Goal: Task Accomplishment & Management: Complete application form

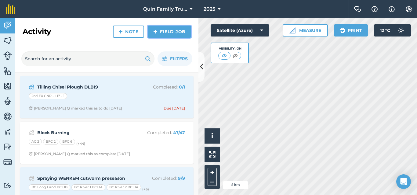
click at [166, 29] on link "Field Job" at bounding box center [169, 32] width 43 height 12
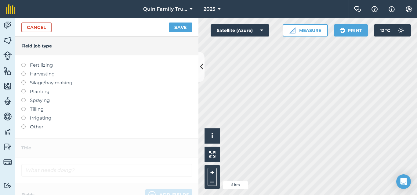
click at [48, 67] on label "Fertilizing" at bounding box center [106, 65] width 171 height 7
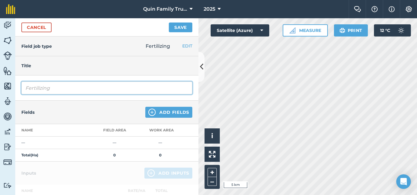
click at [59, 88] on input "Fertilizing" at bounding box center [106, 88] width 171 height 13
type input "Fertilizing TD Dairy Dry Land"
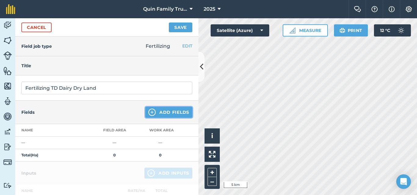
click at [156, 110] on button "Add Fields" at bounding box center [168, 112] width 47 height 11
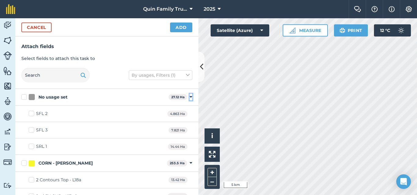
click at [189, 96] on icon at bounding box center [190, 97] width 3 height 5
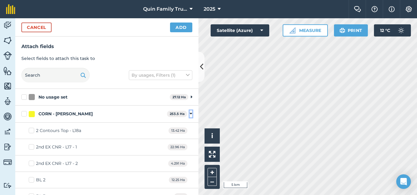
click at [189, 113] on icon at bounding box center [190, 113] width 3 height 5
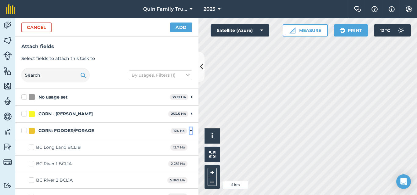
click at [189, 132] on icon at bounding box center [190, 130] width 3 height 5
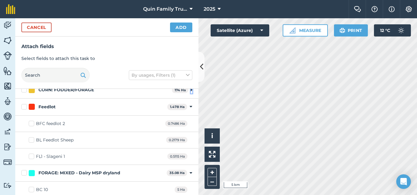
scroll to position [30, 0]
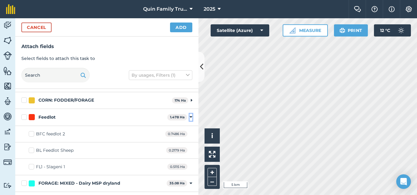
click at [189, 118] on icon at bounding box center [190, 117] width 3 height 5
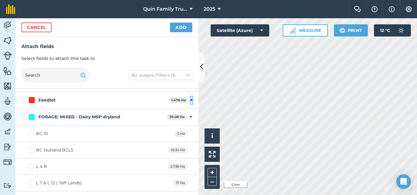
scroll to position [61, 0]
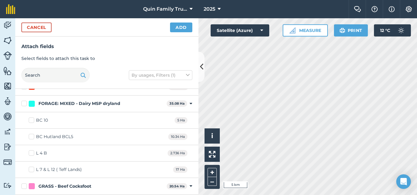
click at [34, 137] on label "BC Hutland BCL5" at bounding box center [51, 137] width 45 height 6
click at [33, 137] on input "BC Hutland BCL5" at bounding box center [31, 136] width 4 height 4
checkbox input "true"
click at [33, 169] on label "L 7 & L 12 ( Teff Lands)" at bounding box center [55, 170] width 53 height 6
click at [33, 169] on input "L 7 & L 12 ( Teff Lands)" at bounding box center [31, 169] width 4 height 4
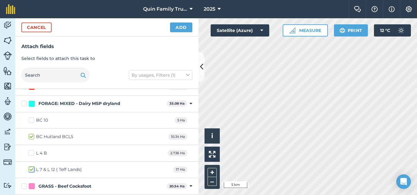
checkbox input "true"
click at [181, 27] on button "Add" at bounding box center [181, 28] width 22 height 10
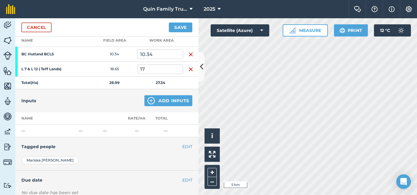
scroll to position [91, 0]
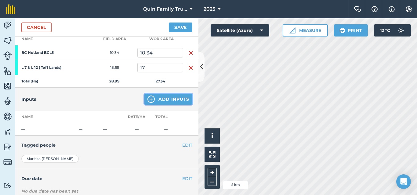
click at [149, 99] on img at bounding box center [150, 99] width 7 height 7
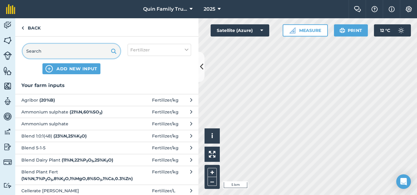
click at [74, 54] on input "text" at bounding box center [72, 51] width 98 height 15
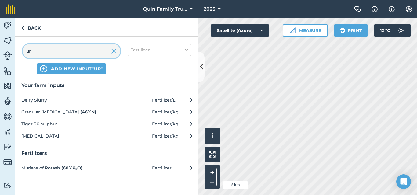
type input "ur"
click at [45, 111] on span "Granular [MEDICAL_DATA] ( 46 % N )" at bounding box center [71, 112] width 100 height 7
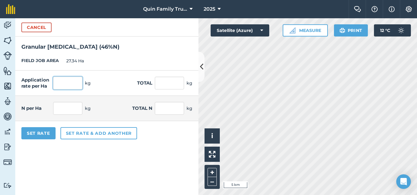
click at [64, 83] on input "text" at bounding box center [67, 83] width 29 height 13
type input "50"
type input "1,367"
type input "23"
type input "628.82"
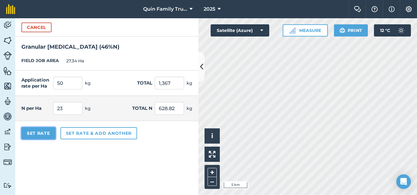
click at [41, 133] on button "Set Rate" at bounding box center [38, 133] width 34 height 12
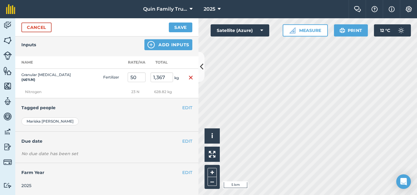
scroll to position [146, 0]
click at [182, 141] on button "EDIT" at bounding box center [187, 141] width 10 height 7
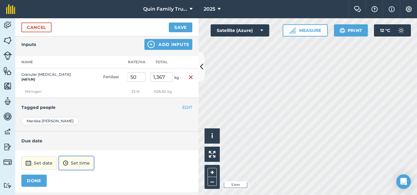
click at [87, 161] on button "Set time" at bounding box center [76, 163] width 35 height 13
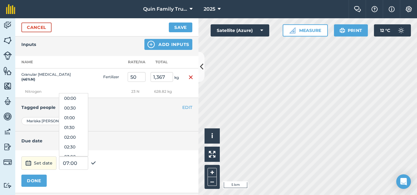
scroll to position [107, 0]
click at [38, 163] on button "Set date" at bounding box center [38, 163] width 35 height 13
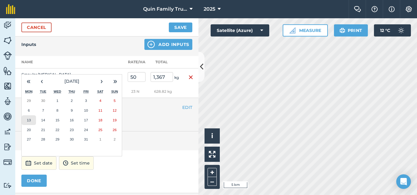
click at [33, 120] on button "13" at bounding box center [29, 121] width 14 height 10
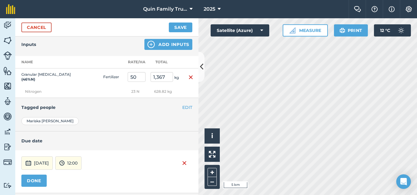
scroll to position [177, 0]
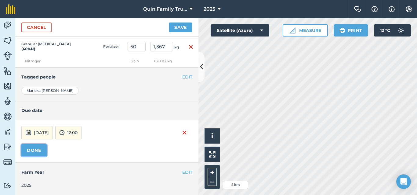
click at [36, 150] on button "DONE" at bounding box center [33, 151] width 25 height 12
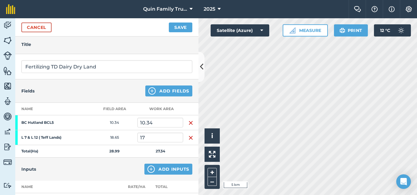
scroll to position [30, 0]
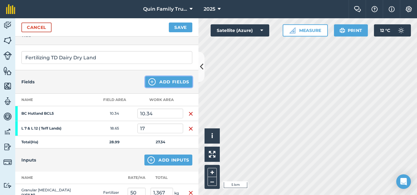
click at [162, 82] on button "Add Fields" at bounding box center [168, 82] width 47 height 11
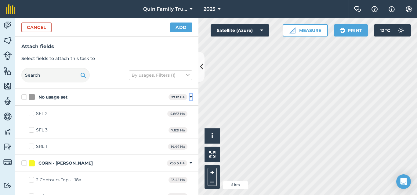
click at [189, 97] on icon at bounding box center [190, 97] width 3 height 5
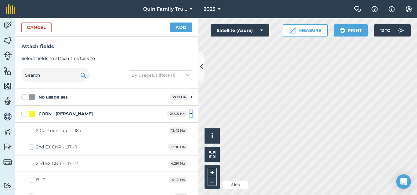
click at [189, 111] on icon at bounding box center [190, 113] width 3 height 5
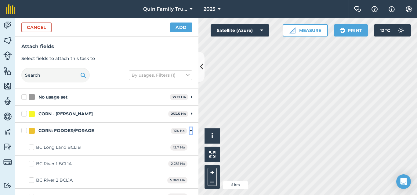
click at [189, 129] on icon at bounding box center [190, 130] width 3 height 5
click at [189, 147] on icon at bounding box center [190, 147] width 3 height 5
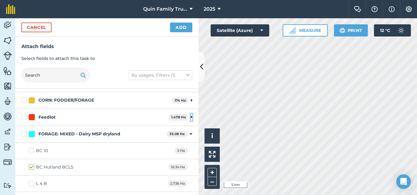
scroll to position [61, 0]
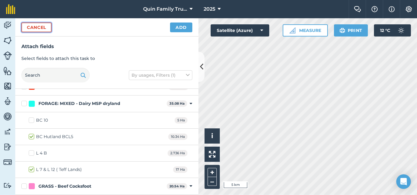
click at [41, 27] on button "Cancel" at bounding box center [36, 28] width 30 height 10
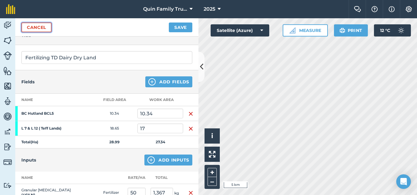
click at [36, 29] on link "Cancel" at bounding box center [36, 28] width 30 height 10
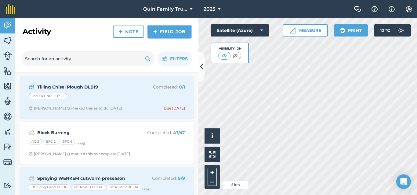
click at [170, 27] on link "Field Job" at bounding box center [169, 32] width 43 height 12
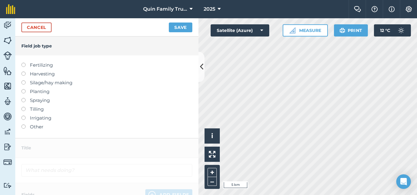
click at [39, 64] on label "Fertilizing" at bounding box center [106, 65] width 171 height 7
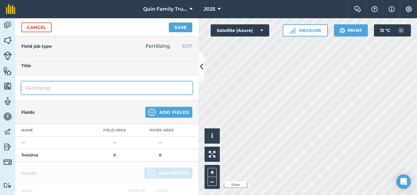
click at [59, 93] on input "Fertilizing" at bounding box center [106, 88] width 171 height 13
type input "Fertilizing TD [PERSON_NAME]"
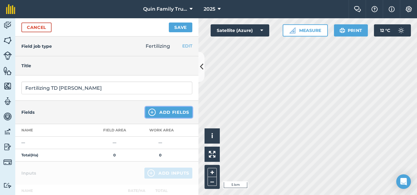
click at [167, 111] on button "Add Fields" at bounding box center [168, 112] width 47 height 11
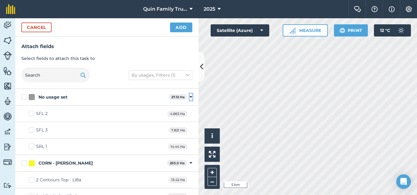
click at [189, 98] on icon at bounding box center [190, 97] width 3 height 5
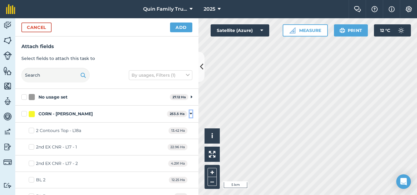
click at [189, 112] on icon at bounding box center [190, 113] width 3 height 5
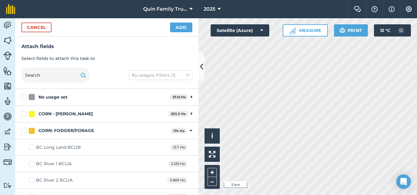
click at [185, 130] on div "CORN: FODDER/FORAGE 174 Ha Toggle showing CORN: FODDER/FORAGE fields" at bounding box center [106, 131] width 183 height 17
click at [189, 130] on icon at bounding box center [190, 130] width 3 height 5
click at [189, 147] on icon at bounding box center [190, 147] width 3 height 5
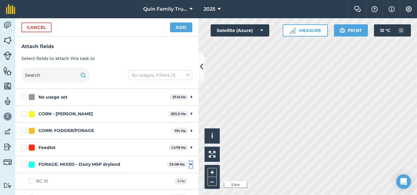
click at [189, 164] on icon at bounding box center [190, 164] width 3 height 5
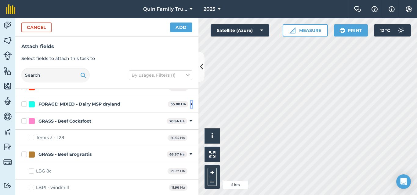
scroll to position [61, 0]
click at [189, 120] on icon at bounding box center [190, 120] width 3 height 5
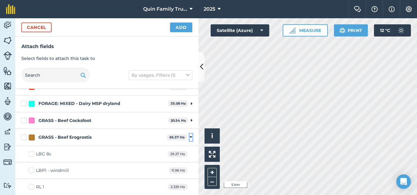
click at [189, 136] on icon at bounding box center [190, 137] width 3 height 5
click at [189, 155] on icon at bounding box center [190, 154] width 3 height 5
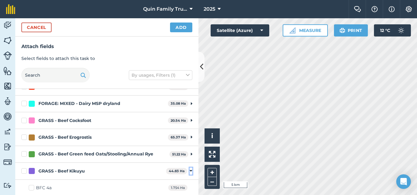
click at [189, 170] on icon at bounding box center [190, 171] width 3 height 5
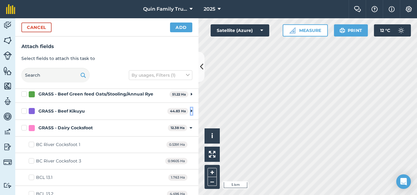
scroll to position [122, 0]
click at [189, 127] on icon at bounding box center [190, 127] width 3 height 5
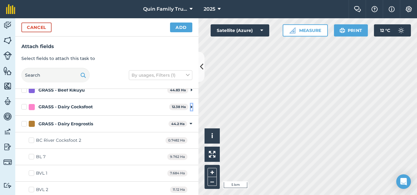
scroll to position [152, 0]
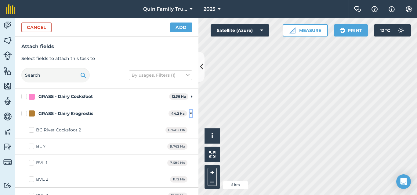
click at [189, 114] on icon at bounding box center [190, 113] width 3 height 5
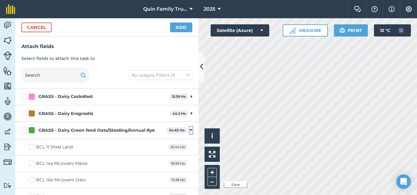
click at [189, 129] on icon at bounding box center [190, 130] width 3 height 5
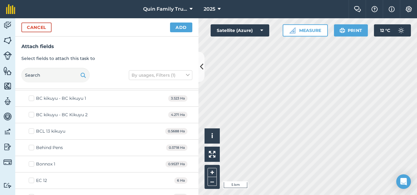
scroll to position [244, 0]
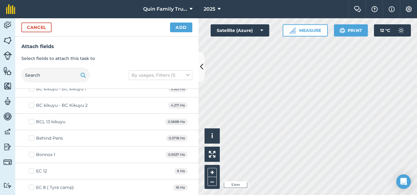
click at [31, 153] on label "Bonnox 1" at bounding box center [42, 155] width 27 height 6
click at [31, 153] on input "Bonnox 1" at bounding box center [31, 154] width 4 height 4
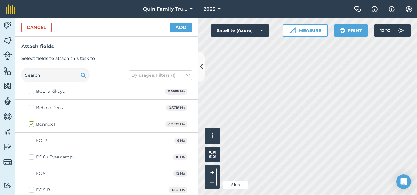
click at [33, 125] on label "Bonnox 1" at bounding box center [42, 124] width 27 height 6
click at [33, 125] on input "Bonnox 1" at bounding box center [31, 123] width 4 height 4
checkbox input "false"
click at [32, 157] on label "EC 8 ( Tyre camp)" at bounding box center [51, 157] width 45 height 6
click at [32, 157] on input "EC 8 ( Tyre camp)" at bounding box center [31, 156] width 4 height 4
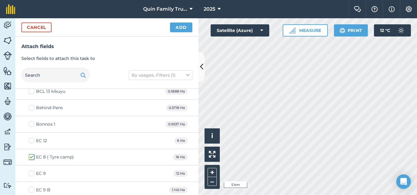
checkbox input "true"
click at [30, 173] on label "EC 9" at bounding box center [37, 174] width 17 height 6
click at [30, 173] on input "EC 9" at bounding box center [31, 173] width 4 height 4
click at [30, 173] on label "EC 9" at bounding box center [37, 174] width 17 height 6
click at [30, 173] on input "EC 9" at bounding box center [31, 173] width 4 height 4
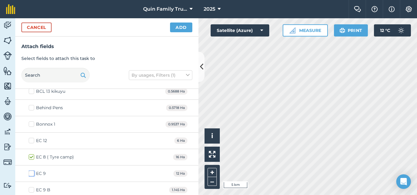
checkbox input "false"
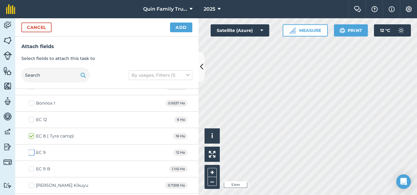
scroll to position [305, 0]
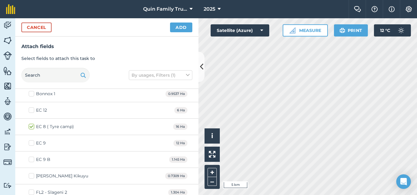
click at [31, 176] on label "[PERSON_NAME] Kikuyu" at bounding box center [58, 176] width 59 height 6
click at [31, 176] on input "[PERSON_NAME] Kikuyu" at bounding box center [31, 175] width 4 height 4
checkbox input "true"
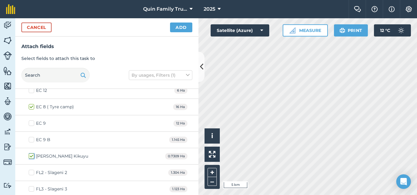
scroll to position [335, 0]
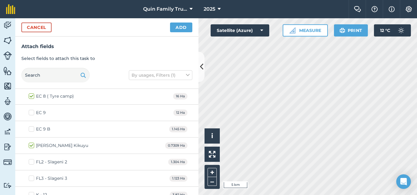
click at [32, 163] on label "FL2 - Slageni 2" at bounding box center [48, 162] width 38 height 6
click at [32, 163] on input "FL2 - Slageni 2" at bounding box center [31, 161] width 4 height 4
checkbox input "true"
click at [31, 181] on label "FL3 - Slageni 3" at bounding box center [48, 179] width 38 height 6
click at [31, 180] on input "FL3 - Slageni 3" at bounding box center [31, 178] width 4 height 4
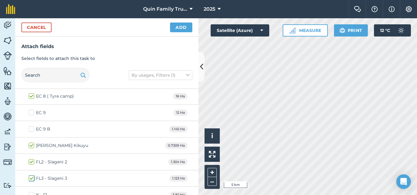
checkbox input "true"
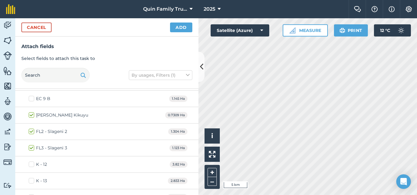
click at [34, 166] on label "K - 12" at bounding box center [38, 165] width 18 height 6
click at [33, 166] on input "K - 12" at bounding box center [31, 164] width 4 height 4
checkbox input "true"
click at [30, 181] on label "K - 13" at bounding box center [38, 181] width 18 height 6
click at [30, 181] on input "K - 13" at bounding box center [31, 180] width 4 height 4
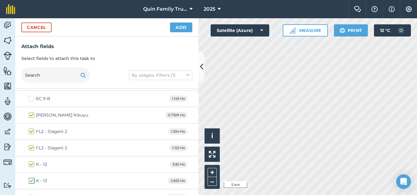
checkbox input "true"
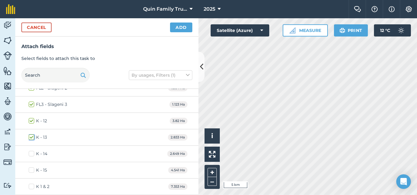
scroll to position [427, 0]
click at [30, 138] on label "K - 14" at bounding box center [38, 137] width 19 height 6
click at [30, 138] on input "K - 14" at bounding box center [31, 136] width 4 height 4
checkbox input "true"
click at [30, 152] on label "K - 15" at bounding box center [38, 153] width 18 height 6
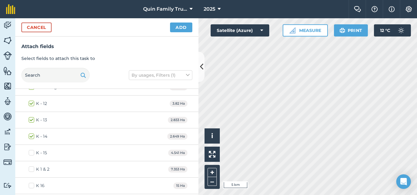
click at [30, 152] on input "K - 15" at bounding box center [31, 152] width 4 height 4
checkbox input "true"
click at [29, 171] on label "K 1 & 2" at bounding box center [39, 170] width 21 height 6
click at [29, 170] on input "K 1 & 2" at bounding box center [31, 169] width 4 height 4
checkbox input "true"
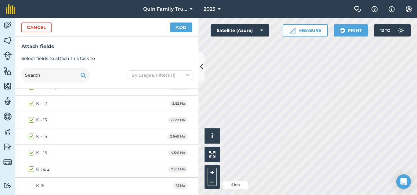
click at [30, 185] on label "K 16" at bounding box center [37, 186] width 16 height 6
click at [30, 185] on input "K 16" at bounding box center [31, 185] width 4 height 4
checkbox input "true"
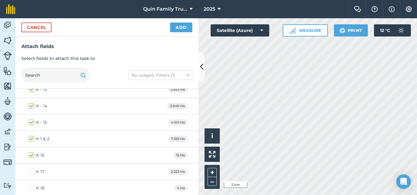
click at [33, 173] on label "K 17" at bounding box center [37, 172] width 16 height 6
click at [33, 173] on input "K 17" at bounding box center [31, 171] width 4 height 4
checkbox input "true"
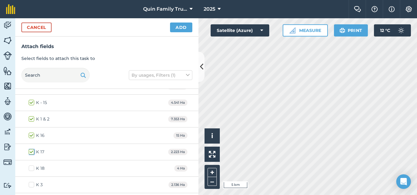
scroll to position [488, 0]
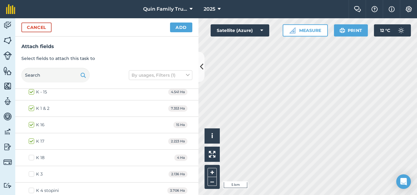
click at [32, 155] on label "K 18" at bounding box center [37, 158] width 16 height 6
click at [32, 155] on input "K 18" at bounding box center [31, 157] width 4 height 4
checkbox input "true"
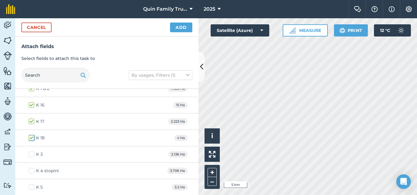
scroll to position [518, 0]
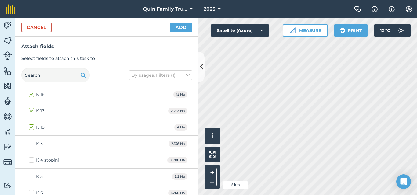
click at [33, 141] on div "K 3 2.136 Ha" at bounding box center [106, 144] width 183 height 16
click at [33, 144] on label "K 3" at bounding box center [36, 144] width 14 height 6
click at [33, 144] on input "K 3" at bounding box center [31, 143] width 4 height 4
checkbox input "true"
click at [32, 158] on label "K 4 stopini" at bounding box center [44, 160] width 30 height 6
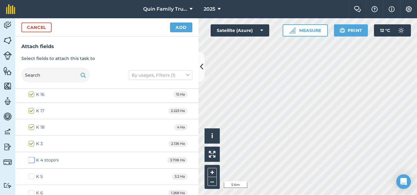
click at [32, 158] on input "K 4 stopini" at bounding box center [31, 159] width 4 height 4
checkbox input "true"
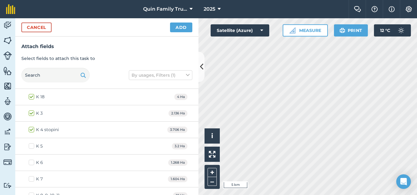
click at [31, 145] on label "K 5" at bounding box center [36, 146] width 14 height 6
click at [31, 145] on input "K 5" at bounding box center [31, 145] width 4 height 4
checkbox input "true"
click at [31, 162] on label "K 6" at bounding box center [36, 163] width 14 height 6
click at [31, 162] on input "K 6" at bounding box center [31, 162] width 4 height 4
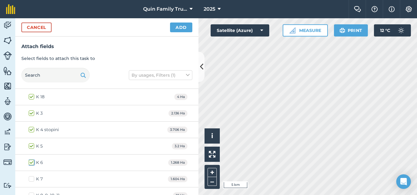
checkbox input "true"
click at [31, 178] on label "K 7" at bounding box center [36, 179] width 14 height 6
click at [31, 178] on input "K 7" at bounding box center [31, 178] width 4 height 4
checkbox input "true"
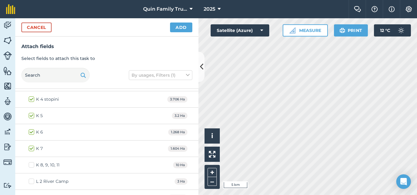
click at [29, 165] on label "K 8, 9, 10, 11" at bounding box center [44, 165] width 31 height 6
click at [29, 165] on input "K 8, 9, 10, 11" at bounding box center [31, 164] width 4 height 4
checkbox input "true"
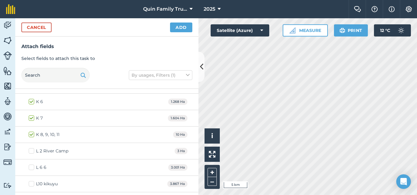
click at [34, 151] on label "L 2 River Camp" at bounding box center [49, 151] width 40 height 6
click at [33, 151] on input "L 2 River Camp" at bounding box center [31, 150] width 4 height 4
checkbox input "true"
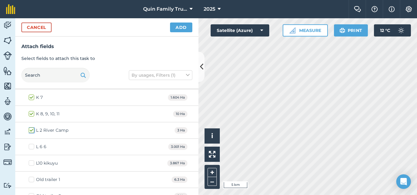
scroll to position [640, 0]
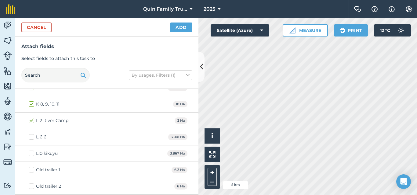
click at [32, 154] on label "L10 kikuyu" at bounding box center [43, 154] width 29 height 6
click at [32, 154] on input "L10 kikuyu" at bounding box center [31, 153] width 4 height 4
checkbox input "true"
click at [33, 171] on label "Old trailer 1" at bounding box center [44, 170] width 31 height 6
click at [33, 171] on input "Old trailer 1" at bounding box center [31, 169] width 4 height 4
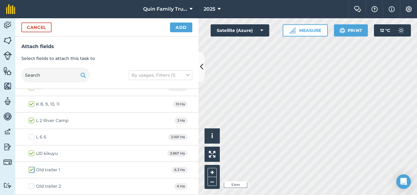
checkbox input "true"
click at [31, 184] on label "Old trailer 2" at bounding box center [45, 187] width 32 height 6
click at [31, 184] on input "Old trailer 2" at bounding box center [31, 186] width 4 height 4
checkbox input "true"
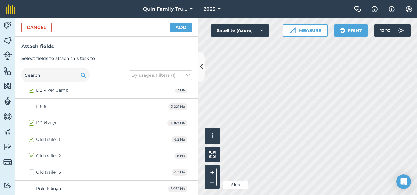
click at [32, 171] on label "Old trailer 3" at bounding box center [45, 173] width 32 height 6
click at [32, 171] on input "Old trailer 3" at bounding box center [31, 172] width 4 height 4
checkbox input "true"
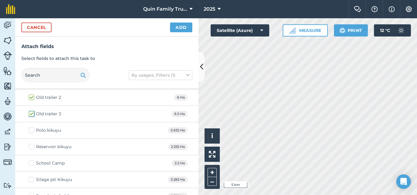
scroll to position [732, 0]
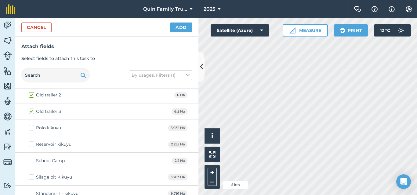
click at [33, 162] on label "School Camp" at bounding box center [47, 161] width 36 height 6
click at [33, 162] on input "School Camp" at bounding box center [31, 160] width 4 height 4
checkbox input "true"
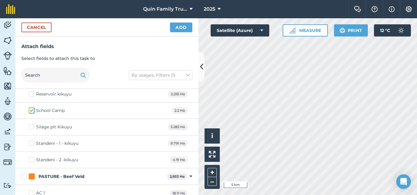
scroll to position [793, 0]
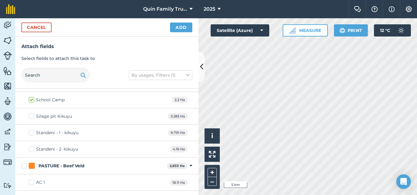
click at [30, 149] on label "Standeni - 2 -kikuyu" at bounding box center [53, 149] width 49 height 6
click at [30, 149] on input "Standeni - 2 -kikuyu" at bounding box center [31, 148] width 4 height 4
checkbox input "true"
click at [30, 133] on label "Standeni - 1 - kikuyu" at bounding box center [54, 133] width 50 height 6
click at [30, 133] on input "Standeni - 1 - kikuyu" at bounding box center [31, 132] width 4 height 4
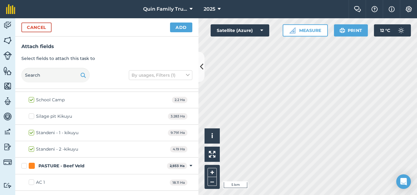
click at [30, 133] on label "Standeni - 1 - kikuyu" at bounding box center [54, 133] width 50 height 6
click at [30, 133] on input "Standeni - 1 - kikuyu" at bounding box center [31, 132] width 4 height 4
checkbox input "false"
click at [31, 152] on label "Standeni - 2 -kikuyu" at bounding box center [53, 149] width 49 height 6
click at [31, 150] on input "Standeni - 2 -kikuyu" at bounding box center [31, 148] width 4 height 4
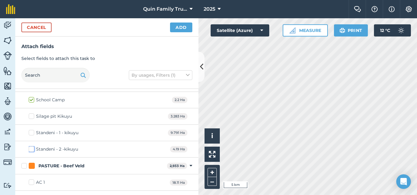
checkbox input "false"
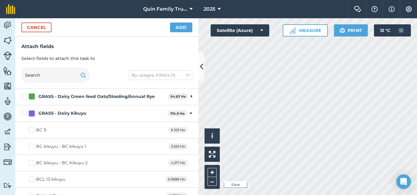
scroll to position [183, 0]
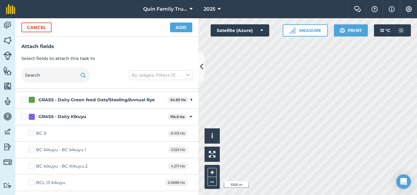
click at [34, 135] on label "BC 9" at bounding box center [38, 134] width 18 height 6
click at [33, 134] on input "BC 9" at bounding box center [31, 133] width 4 height 4
click at [34, 134] on label "BC 9" at bounding box center [38, 134] width 18 height 6
click at [33, 134] on input "BC 9" at bounding box center [31, 133] width 4 height 4
checkbox input "false"
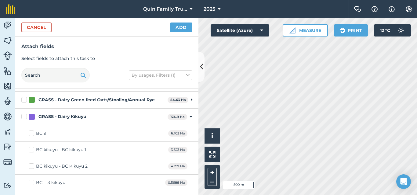
click at [32, 149] on label "BC kikuyu - BC kikuyu 1" at bounding box center [57, 150] width 57 height 6
click at [32, 149] on input "BC kikuyu - BC kikuyu 1" at bounding box center [31, 149] width 4 height 4
checkbox input "true"
click at [32, 167] on label "BC kikuyu - BC Kikuyu 2" at bounding box center [58, 166] width 59 height 6
click at [32, 167] on input "BC kikuyu - BC Kikuyu 2" at bounding box center [31, 165] width 4 height 4
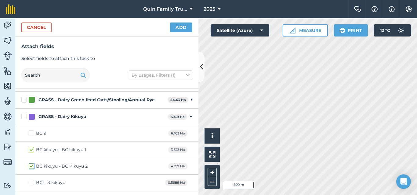
checkbox input "true"
click at [34, 182] on label "BCL 13 kikuyu" at bounding box center [47, 183] width 37 height 6
click at [33, 182] on input "BCL 13 kikuyu" at bounding box center [31, 182] width 4 height 4
checkbox input "true"
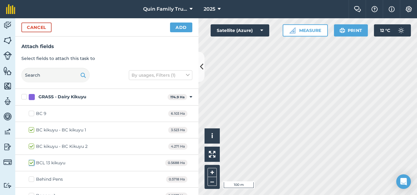
scroll to position [213, 0]
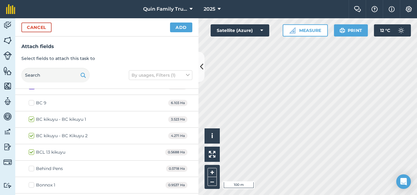
click at [33, 168] on label "Behind Pens" at bounding box center [46, 169] width 34 height 6
click at [33, 168] on input "Behind Pens" at bounding box center [31, 168] width 4 height 4
checkbox input "true"
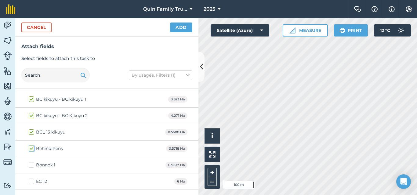
scroll to position [244, 0]
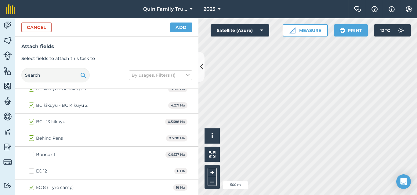
click at [32, 170] on label "EC 12" at bounding box center [38, 171] width 18 height 6
click at [32, 170] on input "EC 12" at bounding box center [31, 170] width 4 height 4
checkbox input "true"
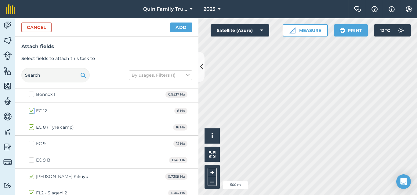
scroll to position [305, 0]
click at [37, 143] on div "EC 9" at bounding box center [41, 143] width 10 height 6
click at [33, 143] on input "EC 9" at bounding box center [31, 142] width 4 height 4
checkbox input "true"
click at [37, 159] on div "EC 9 B" at bounding box center [43, 160] width 14 height 6
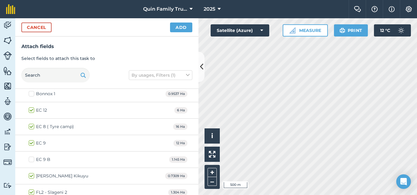
click at [33, 159] on input "EC 9 B" at bounding box center [31, 159] width 4 height 4
checkbox input "true"
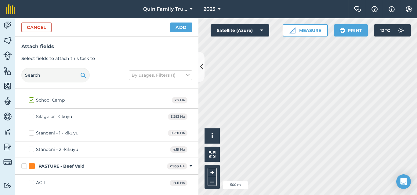
scroll to position [793, 0]
click at [34, 131] on label "Standeni - 1 - kikuyu" at bounding box center [54, 133] width 50 height 6
click at [33, 131] on input "Standeni - 1 - kikuyu" at bounding box center [31, 132] width 4 height 4
click at [34, 131] on label "Standeni - 1 - kikuyu" at bounding box center [54, 133] width 50 height 6
click at [33, 131] on input "Standeni - 1 - kikuyu" at bounding box center [31, 132] width 4 height 4
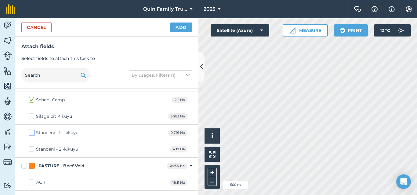
checkbox input "false"
click at [181, 27] on button "Add" at bounding box center [181, 28] width 22 height 10
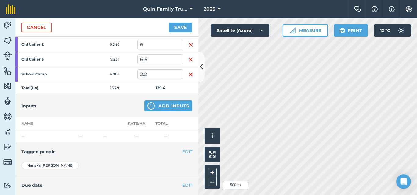
scroll to position [518, 0]
click at [167, 105] on button "Add Inputs" at bounding box center [168, 105] width 48 height 11
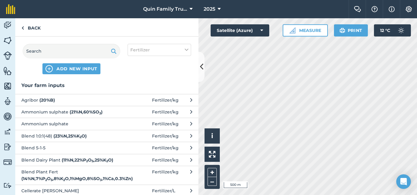
scroll to position [30, 0]
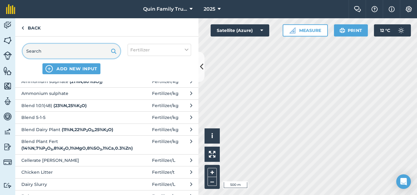
click at [65, 56] on input "text" at bounding box center [72, 51] width 98 height 15
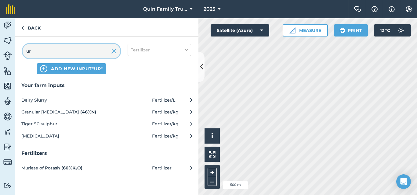
scroll to position [0, 0]
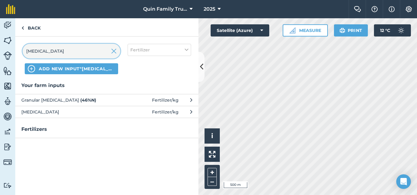
type input "[MEDICAL_DATA]"
click at [47, 99] on span "Granular [MEDICAL_DATA] ( 46 % N )" at bounding box center [71, 100] width 100 height 7
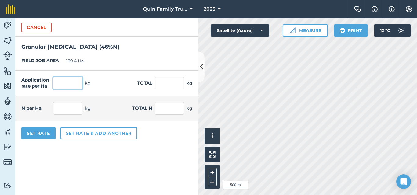
click at [74, 78] on input "text" at bounding box center [67, 83] width 29 height 13
type input "100"
type input "13,940"
type input "46"
type input "6,412.4"
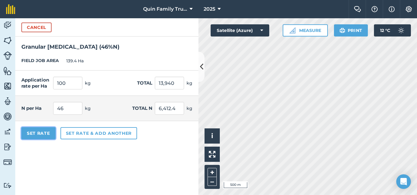
click at [44, 132] on button "Set Rate" at bounding box center [38, 133] width 34 height 12
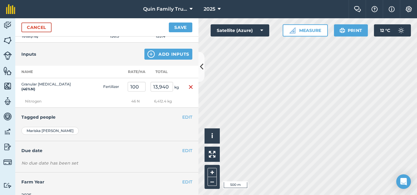
scroll to position [579, 0]
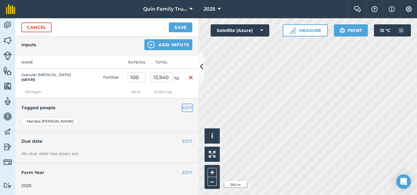
click at [186, 109] on button "EDIT" at bounding box center [187, 108] width 10 height 7
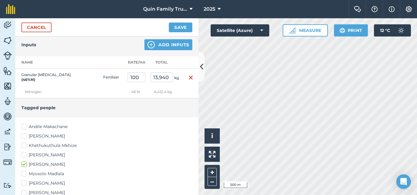
click at [51, 138] on label "[PERSON_NAME]" at bounding box center [106, 136] width 171 height 6
click at [25, 137] on input "[PERSON_NAME]" at bounding box center [23, 135] width 4 height 4
checkbox input "true"
click at [52, 128] on label "Andile Makachane" at bounding box center [106, 127] width 171 height 6
click at [25, 128] on input "Andile Makachane" at bounding box center [23, 126] width 4 height 4
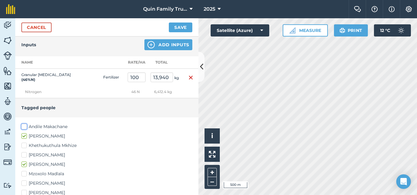
checkbox input "true"
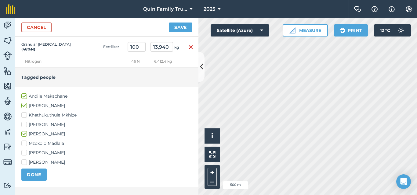
click at [28, 162] on label "[PERSON_NAME]" at bounding box center [106, 163] width 171 height 6
click at [25, 162] on input "[PERSON_NAME]" at bounding box center [23, 162] width 4 height 4
checkbox input "true"
click at [30, 156] on label "[PERSON_NAME]" at bounding box center [106, 153] width 171 height 6
click at [25, 154] on input "[PERSON_NAME]" at bounding box center [23, 152] width 4 height 4
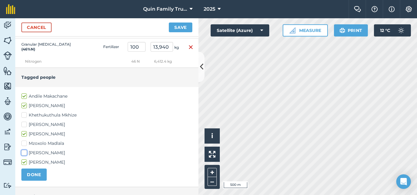
checkbox input "true"
click at [39, 174] on button "DONE" at bounding box center [33, 175] width 25 height 12
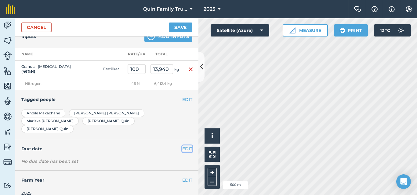
click at [185, 146] on button "EDIT" at bounding box center [187, 149] width 10 height 7
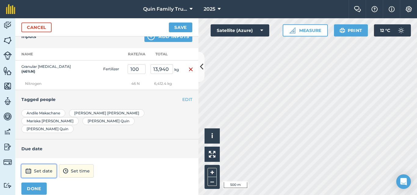
click at [31, 168] on img at bounding box center [28, 171] width 6 height 7
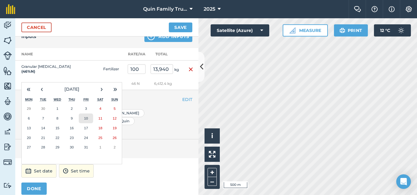
click at [90, 114] on button "10" at bounding box center [86, 119] width 14 height 10
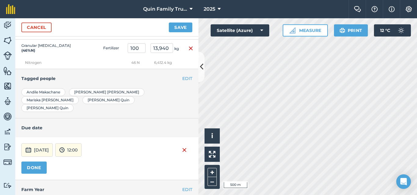
scroll to position [618, 0]
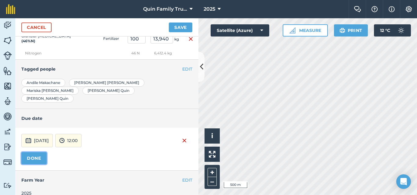
click at [33, 152] on button "DONE" at bounding box center [33, 158] width 25 height 12
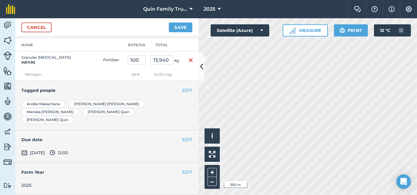
scroll to position [589, 0]
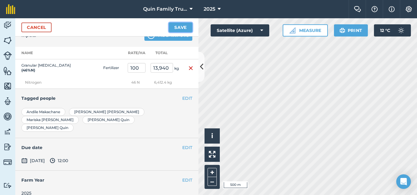
click at [179, 28] on button "Save" at bounding box center [180, 28] width 23 height 10
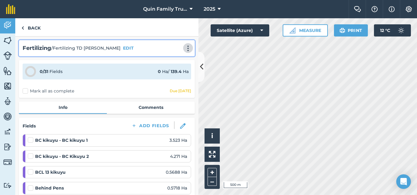
click at [185, 49] on img at bounding box center [187, 48] width 7 height 6
click at [166, 60] on link "Print" at bounding box center [175, 62] width 39 height 12
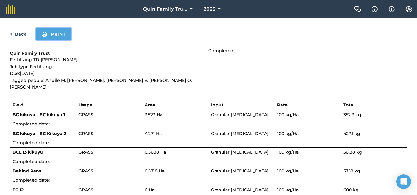
click at [46, 31] on img at bounding box center [44, 33] width 6 height 7
click at [20, 35] on link "Back" at bounding box center [18, 33] width 16 height 7
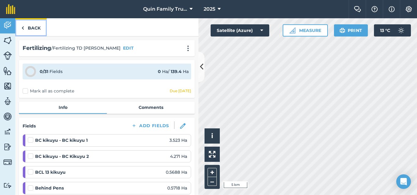
click at [27, 24] on link "Back" at bounding box center [30, 27] width 31 height 18
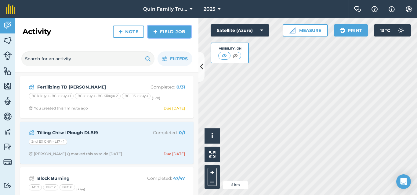
click at [185, 30] on link "Field Job" at bounding box center [169, 32] width 43 height 12
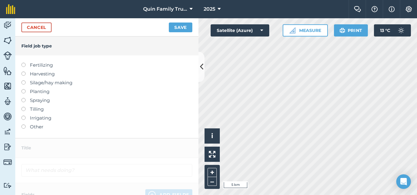
click at [38, 66] on label "Fertilizing" at bounding box center [106, 65] width 171 height 7
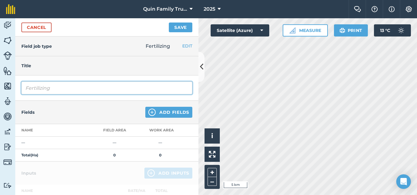
click at [62, 87] on input "Fertilizing" at bounding box center [106, 88] width 171 height 13
type input "Fertilizing TD Dairy MSP"
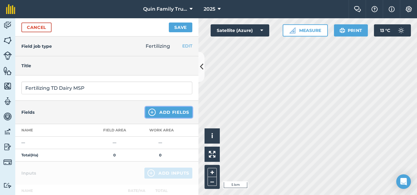
click at [159, 113] on button "Add Fields" at bounding box center [168, 112] width 47 height 11
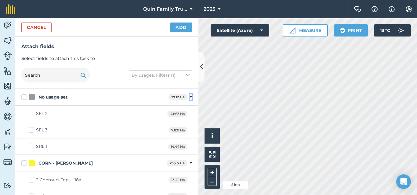
click at [189, 96] on icon at bounding box center [190, 97] width 3 height 5
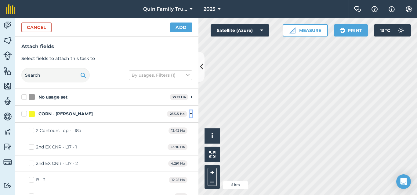
click at [189, 114] on icon at bounding box center [190, 113] width 3 height 5
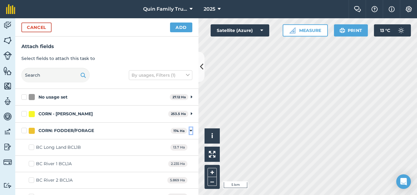
click at [189, 131] on icon at bounding box center [190, 130] width 3 height 5
click at [189, 148] on icon at bounding box center [190, 147] width 3 height 5
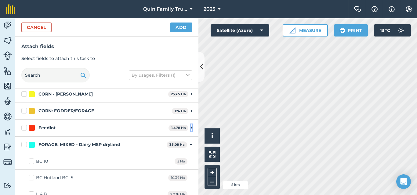
scroll to position [61, 0]
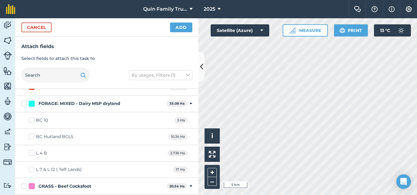
click at [34, 120] on label "BC 10" at bounding box center [38, 120] width 19 height 6
click at [33, 120] on input "BC 10" at bounding box center [31, 119] width 4 height 4
checkbox input "true"
click at [40, 136] on div "BC Hutland BCL5" at bounding box center [54, 137] width 37 height 6
click at [33, 136] on input "BC Hutland BCL5" at bounding box center [31, 136] width 4 height 4
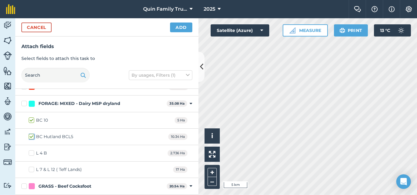
checkbox input "true"
click at [45, 167] on div "L 7 & L 12 ( Teff Lands)" at bounding box center [59, 170] width 46 height 6
click at [33, 167] on input "L 7 & L 12 ( Teff Lands)" at bounding box center [31, 169] width 4 height 4
checkbox input "true"
click at [32, 154] on label "L 4 B" at bounding box center [38, 153] width 18 height 6
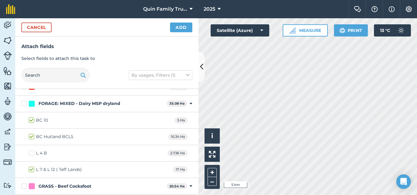
click at [32, 154] on input "L 4 B" at bounding box center [31, 152] width 4 height 4
checkbox input "true"
click at [186, 24] on button "Add" at bounding box center [181, 28] width 22 height 10
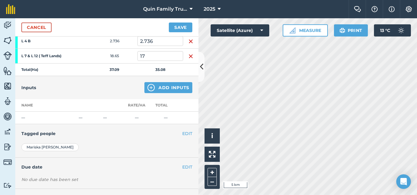
scroll to position [152, 0]
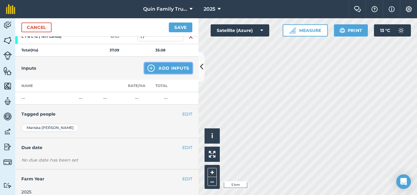
click at [160, 70] on button "Add Inputs" at bounding box center [168, 68] width 48 height 11
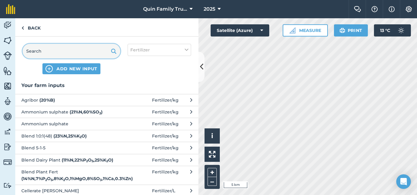
click at [56, 51] on input "text" at bounding box center [72, 51] width 98 height 15
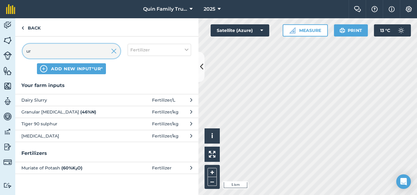
type input "ur"
click at [47, 112] on span "Granular [MEDICAL_DATA] ( 46 % N )" at bounding box center [71, 112] width 100 height 7
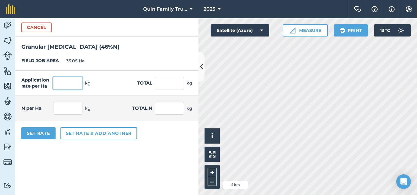
click at [63, 83] on input "text" at bounding box center [67, 83] width 29 height 13
type input "50"
type input "1,754"
type input "23"
type input "806.84"
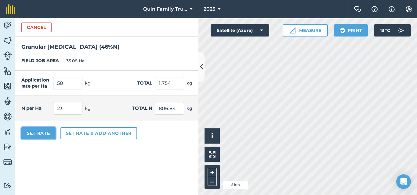
click at [33, 131] on button "Set Rate" at bounding box center [38, 133] width 34 height 12
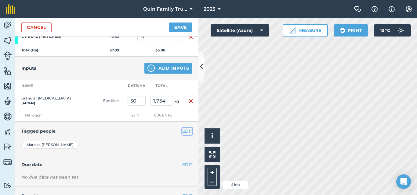
click at [182, 135] on button "EDIT" at bounding box center [187, 131] width 10 height 7
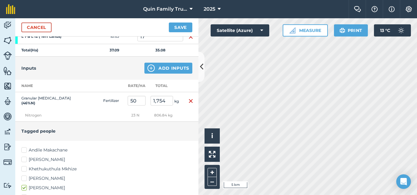
click at [40, 154] on label "Andile Makachane" at bounding box center [106, 150] width 171 height 6
click at [25, 151] on input "Andile Makachane" at bounding box center [23, 149] width 4 height 4
checkbox input "true"
click at [43, 163] on label "[PERSON_NAME]" at bounding box center [106, 160] width 171 height 6
click at [25, 161] on input "[PERSON_NAME]" at bounding box center [23, 159] width 4 height 4
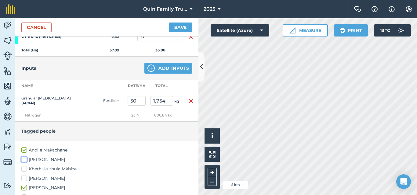
checkbox input "true"
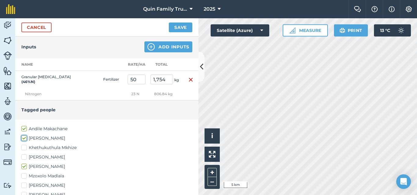
scroll to position [183, 0]
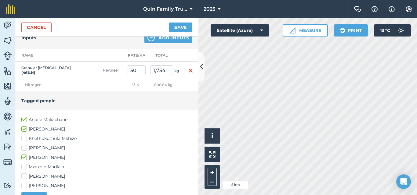
click at [37, 180] on label "[PERSON_NAME]" at bounding box center [106, 177] width 171 height 6
click at [25, 178] on input "[PERSON_NAME]" at bounding box center [23, 176] width 4 height 4
checkbox input "true"
click at [38, 189] on label "[PERSON_NAME]" at bounding box center [106, 186] width 171 height 6
click at [25, 187] on input "[PERSON_NAME]" at bounding box center [23, 185] width 4 height 4
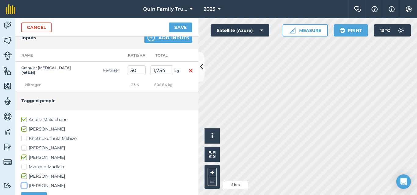
checkbox input "true"
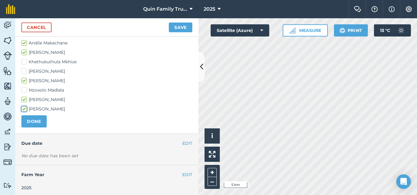
scroll to position [267, 0]
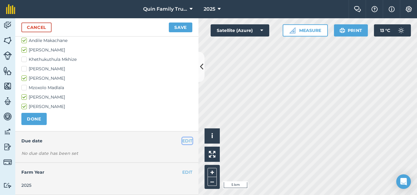
click at [184, 140] on button "EDIT" at bounding box center [187, 141] width 10 height 7
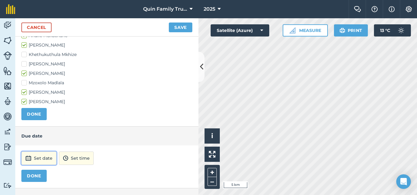
click at [39, 163] on button "Set date" at bounding box center [38, 158] width 35 height 13
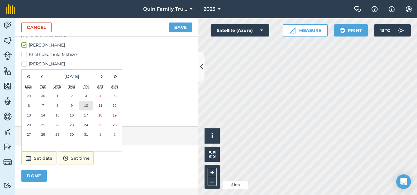
click at [87, 108] on abbr "10" at bounding box center [86, 106] width 4 height 4
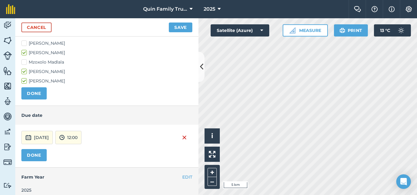
scroll to position [298, 0]
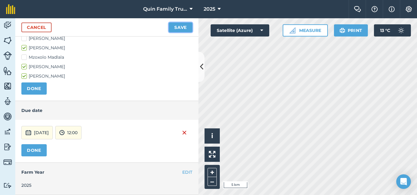
click at [183, 30] on button "Save" at bounding box center [180, 28] width 23 height 10
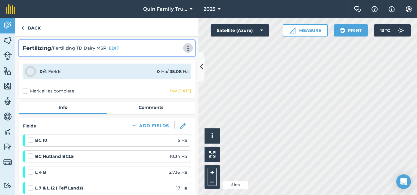
click at [184, 50] on img at bounding box center [187, 48] width 7 height 6
click at [161, 62] on link "Print" at bounding box center [175, 62] width 39 height 12
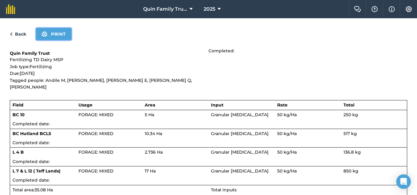
click at [69, 34] on button "Print" at bounding box center [53, 34] width 35 height 12
click at [16, 33] on link "Back" at bounding box center [18, 33] width 16 height 7
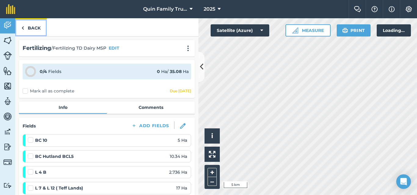
click at [27, 29] on link "Back" at bounding box center [30, 27] width 31 height 18
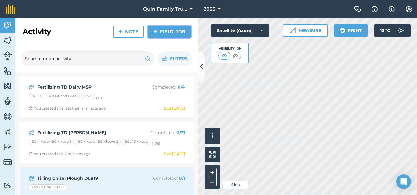
click at [174, 32] on link "Field Job" at bounding box center [169, 32] width 43 height 12
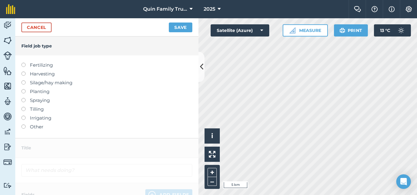
click at [49, 63] on label "Fertilizing" at bounding box center [106, 65] width 171 height 7
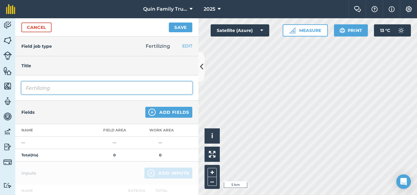
click at [67, 88] on input "Fertilizing" at bounding box center [106, 88] width 171 height 13
type input "Fertilizing TD Dairy support"
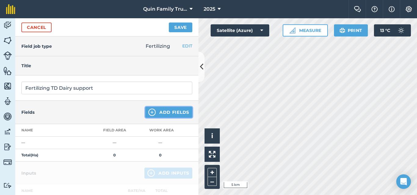
click at [172, 110] on button "Add Fields" at bounding box center [168, 112] width 47 height 11
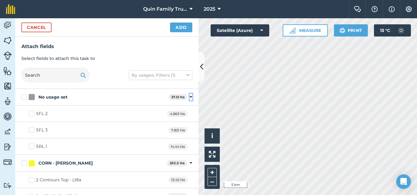
click at [189, 96] on icon at bounding box center [190, 97] width 3 height 5
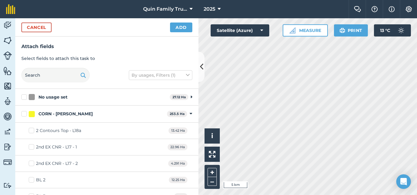
click at [184, 112] on div "CORN - Maize Corn 253.5 Ha Toggle showing CORN - Maize Corn fields" at bounding box center [106, 114] width 183 height 17
click at [189, 114] on icon at bounding box center [190, 113] width 3 height 5
click at [189, 131] on icon at bounding box center [190, 130] width 3 height 5
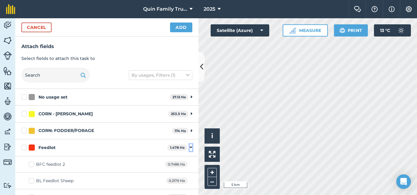
click at [189, 147] on icon at bounding box center [190, 147] width 3 height 5
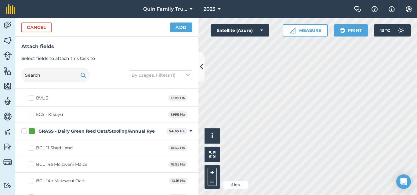
scroll to position [854, 0]
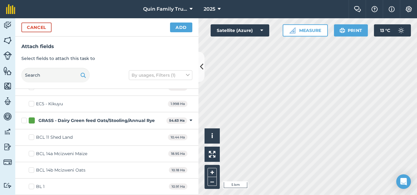
click at [33, 138] on label "BCL 11 Shed Land" at bounding box center [51, 137] width 44 height 6
click at [33, 138] on input "BCL 11 Shed Land" at bounding box center [31, 136] width 4 height 4
checkbox input "true"
click at [34, 152] on label "BCL 14a Mcizweni Maize" at bounding box center [58, 154] width 59 height 6
click at [33, 152] on input "BCL 14a Mcizweni Maize" at bounding box center [31, 153] width 4 height 4
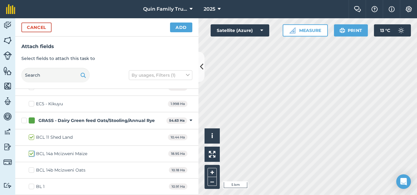
checkbox input "true"
click at [31, 170] on label "BCL 14b Mcizweni Oats" at bounding box center [57, 170] width 57 height 6
click at [31, 170] on input "BCL 14b Mcizweni Oats" at bounding box center [31, 169] width 4 height 4
checkbox input "true"
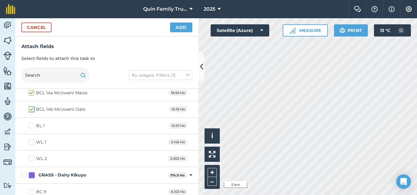
scroll to position [762, 0]
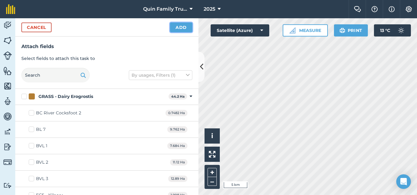
click at [182, 25] on button "Add" at bounding box center [181, 28] width 22 height 10
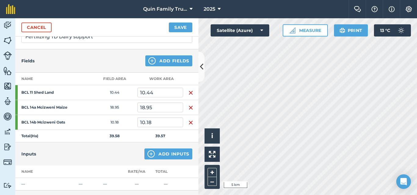
scroll to position [61, 0]
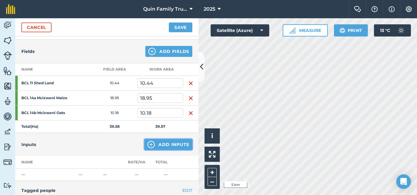
click at [155, 147] on button "Add Inputs" at bounding box center [168, 144] width 48 height 11
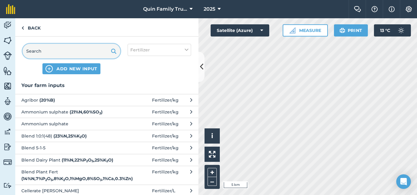
click at [52, 46] on input "text" at bounding box center [72, 51] width 98 height 15
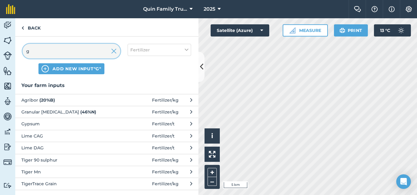
type input "g"
click at [45, 110] on span "Granular [MEDICAL_DATA] ( 46 % N )" at bounding box center [71, 112] width 100 height 7
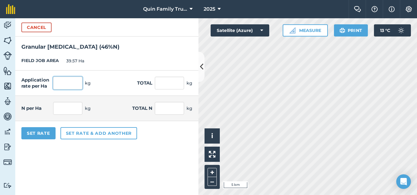
click at [65, 89] on input "text" at bounding box center [67, 83] width 29 height 13
type input "75"
type input "2,967.75"
type input "34.5"
type input "1,365.165"
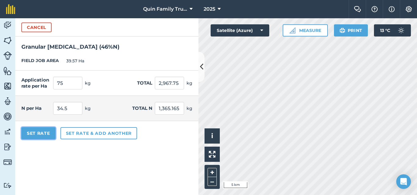
click at [34, 133] on button "Set Rate" at bounding box center [38, 133] width 34 height 12
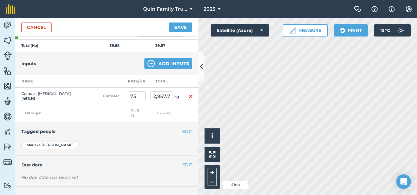
scroll to position [152, 0]
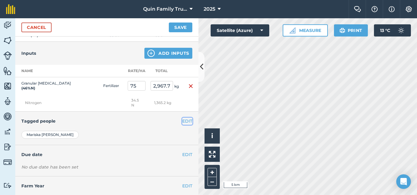
click at [182, 122] on button "EDIT" at bounding box center [187, 121] width 10 height 7
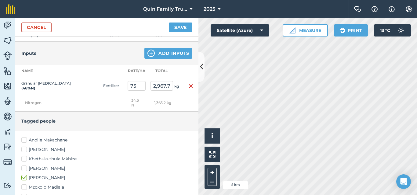
click at [53, 139] on label "Andile Makachane" at bounding box center [106, 140] width 171 height 6
click at [25, 139] on input "Andile Makachane" at bounding box center [23, 139] width 4 height 4
checkbox input "true"
click at [52, 149] on label "[PERSON_NAME]" at bounding box center [106, 150] width 171 height 6
click at [25, 149] on input "[PERSON_NAME]" at bounding box center [23, 149] width 4 height 4
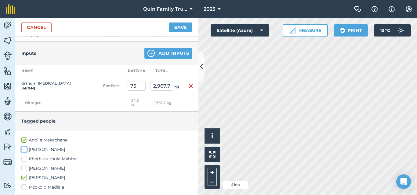
checkbox input "true"
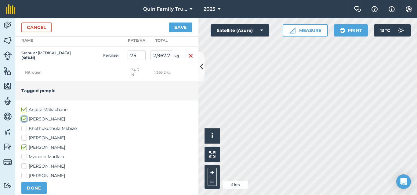
scroll to position [213, 0]
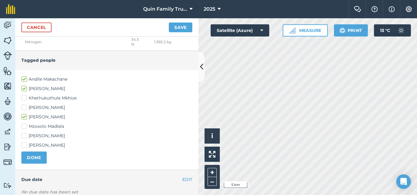
click at [37, 136] on label "[PERSON_NAME]" at bounding box center [106, 136] width 171 height 6
click at [25, 136] on input "[PERSON_NAME]" at bounding box center [23, 135] width 4 height 4
checkbox input "true"
click at [36, 145] on label "[PERSON_NAME]" at bounding box center [106, 145] width 171 height 6
click at [25, 145] on input "[PERSON_NAME]" at bounding box center [23, 144] width 4 height 4
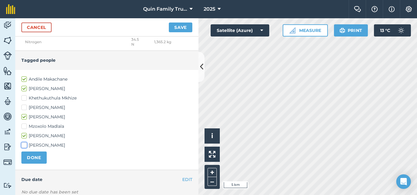
checkbox input "true"
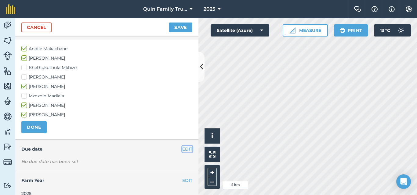
click at [182, 149] on button "EDIT" at bounding box center [187, 149] width 10 height 7
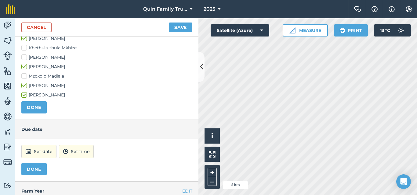
scroll to position [274, 0]
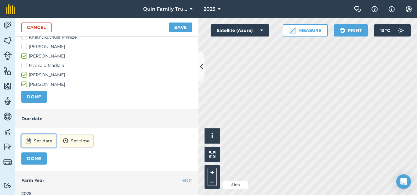
click at [42, 137] on button "Set date" at bounding box center [38, 140] width 35 height 13
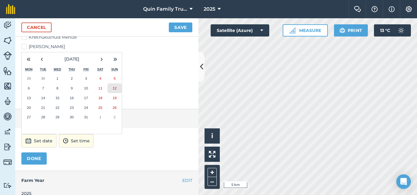
click at [116, 91] on button "12" at bounding box center [114, 89] width 14 height 10
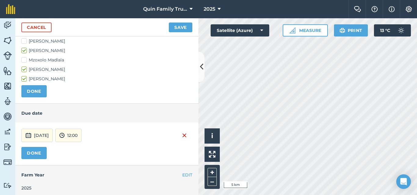
scroll to position [283, 0]
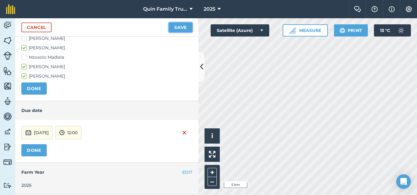
click at [178, 27] on button "Save" at bounding box center [180, 28] width 23 height 10
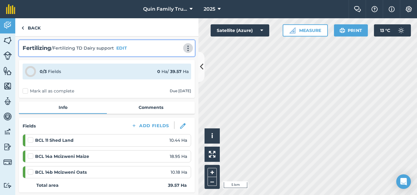
click at [184, 48] on img at bounding box center [187, 48] width 7 height 6
click at [165, 59] on link "Print" at bounding box center [175, 62] width 39 height 12
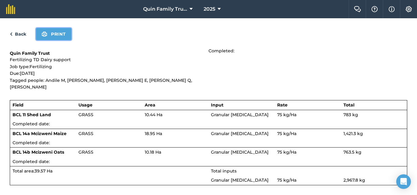
click at [51, 37] on button "Print" at bounding box center [53, 34] width 35 height 12
click at [19, 34] on link "Back" at bounding box center [18, 33] width 16 height 7
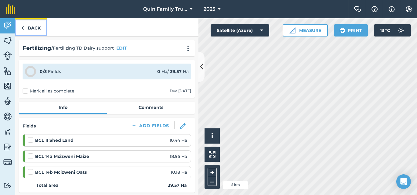
click at [27, 25] on link "Back" at bounding box center [30, 27] width 31 height 18
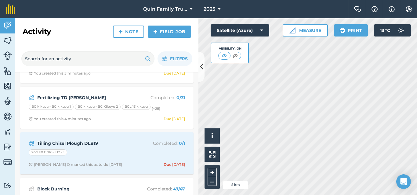
scroll to position [91, 0]
